Goal: Navigation & Orientation: Find specific page/section

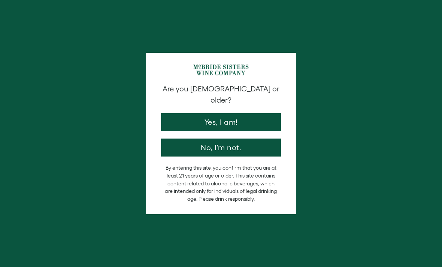
click at [254, 113] on button "Yes, I am!" at bounding box center [221, 122] width 120 height 18
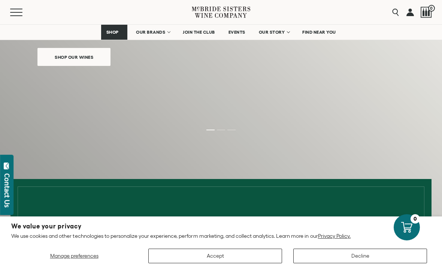
scroll to position [127, 0]
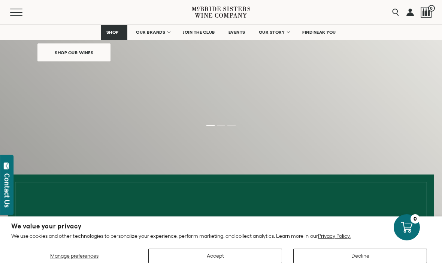
click at [246, 263] on button "Accept" at bounding box center [215, 256] width 134 height 15
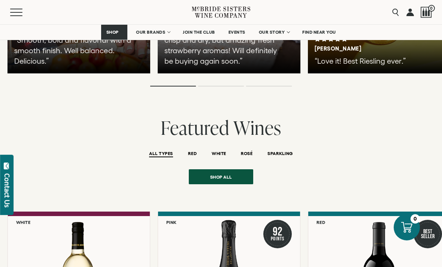
scroll to position [1516, 0]
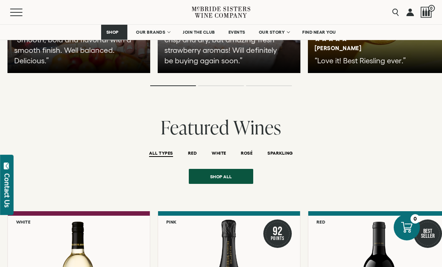
click at [324, 30] on span "FIND NEAR YOU" at bounding box center [319, 32] width 34 height 5
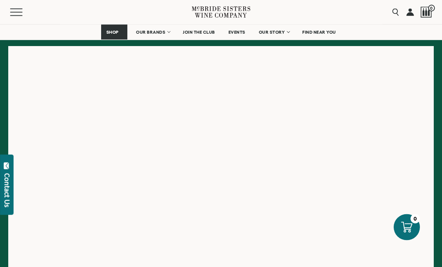
scroll to position [126, 0]
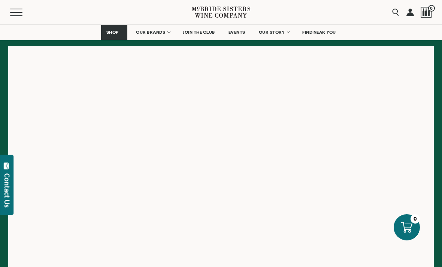
scroll to position [139, 0]
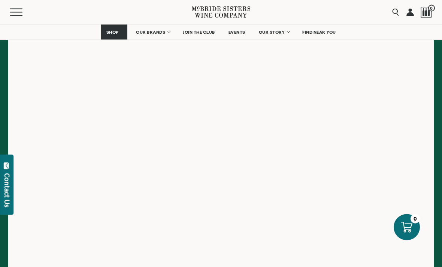
click at [148, 28] on link "OUR BRANDS" at bounding box center [152, 32] width 43 height 15
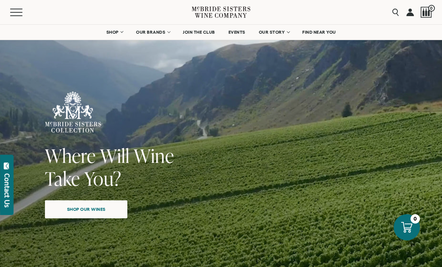
click at [73, 210] on span "Shop our wines" at bounding box center [86, 209] width 65 height 15
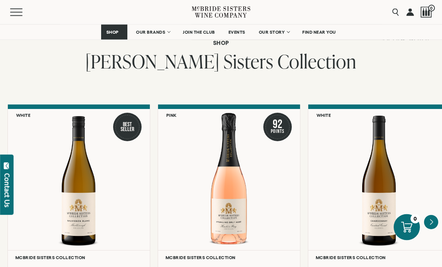
scroll to position [581, 0]
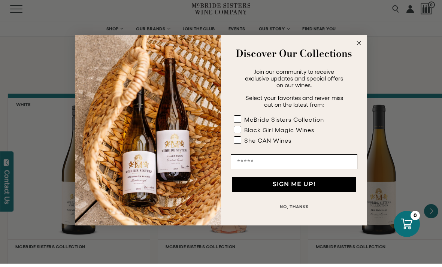
click at [354, 51] on icon "Close dialog" at bounding box center [358, 46] width 9 height 9
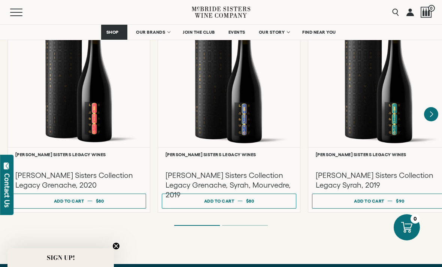
scroll to position [1994, 0]
click at [115, 31] on span "SHOP" at bounding box center [112, 32] width 13 height 5
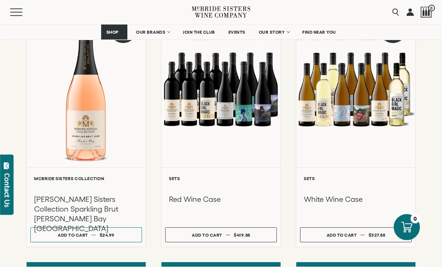
scroll to position [371, 0]
click at [217, 94] on div at bounding box center [220, 89] width 119 height 157
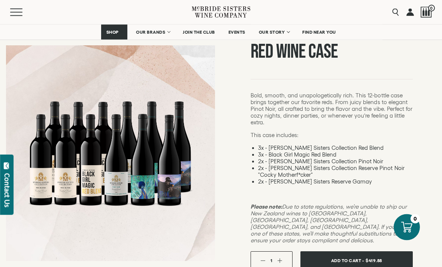
scroll to position [66, 0]
click at [60, 237] on div at bounding box center [110, 153] width 169 height 169
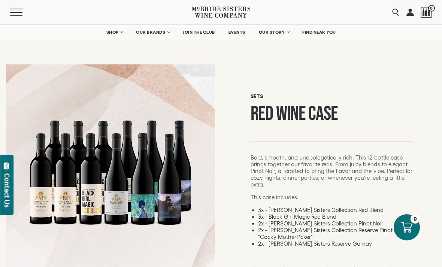
scroll to position [0, 0]
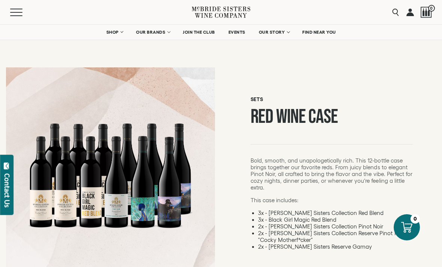
click at [324, 30] on span "FIND NEAR YOU" at bounding box center [319, 32] width 34 height 5
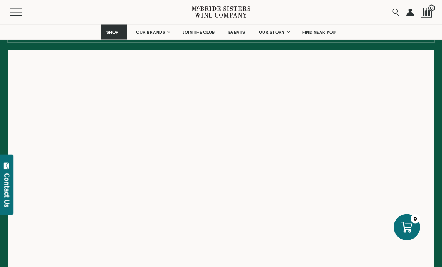
scroll to position [122, 0]
